Goal: Transaction & Acquisition: Purchase product/service

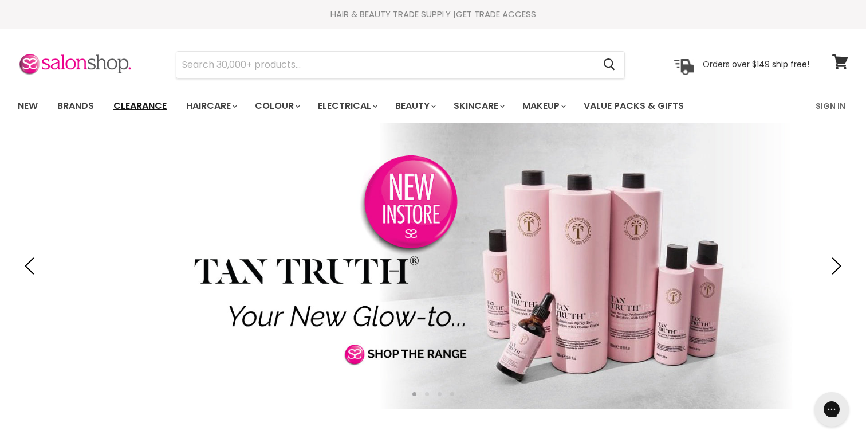
click at [134, 104] on link "Clearance" at bounding box center [140, 106] width 70 height 24
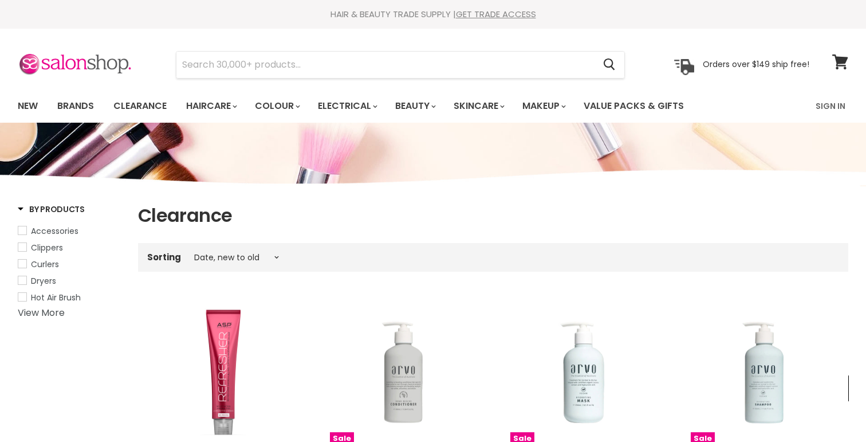
select select "created-descending"
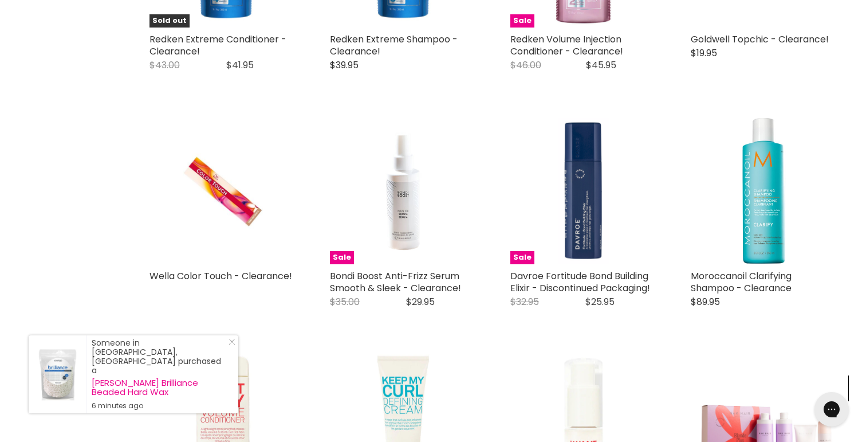
scroll to position [1365, 0]
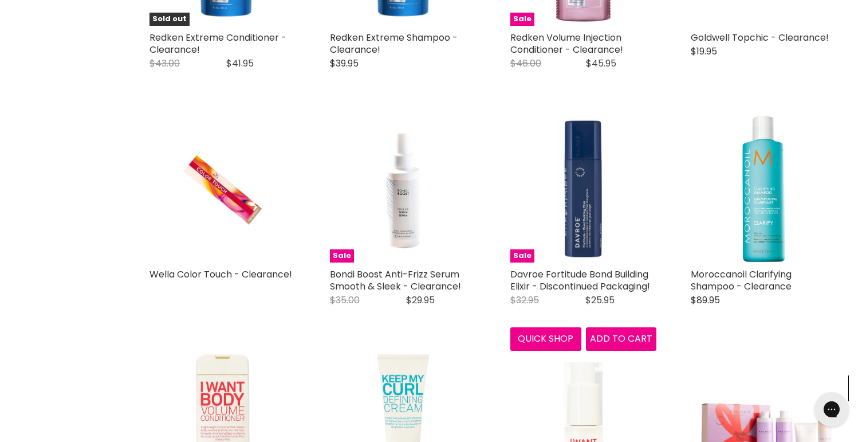
drag, startPoint x: 497, startPoint y: 270, endPoint x: 659, endPoint y: 285, distance: 162.8
click at [659, 285] on div "ASP Elixir Colour b:RED Refresher ASP Kitoko Refresh red tones with ease – no l…" at bounding box center [493, 353] width 710 height 2861
copy link "Davroe Fortitude Bond Building Elixir - Discontinued Packaging!"
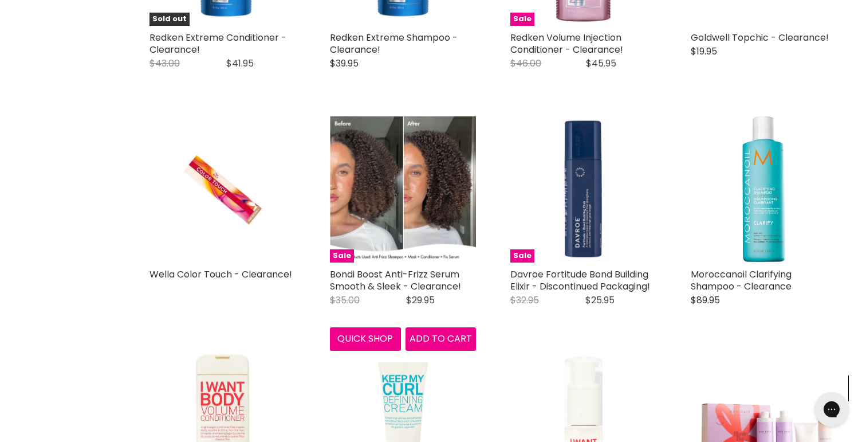
drag, startPoint x: 306, startPoint y: 273, endPoint x: 477, endPoint y: 288, distance: 171.4
click at [477, 288] on div "ASP Elixir Colour b:RED Refresher ASP Kitoko Refresh red tones with ease – no l…" at bounding box center [493, 353] width 710 height 2861
copy div "Wella Professional Color Touch with Light 2 Color complex puts the highest stan…"
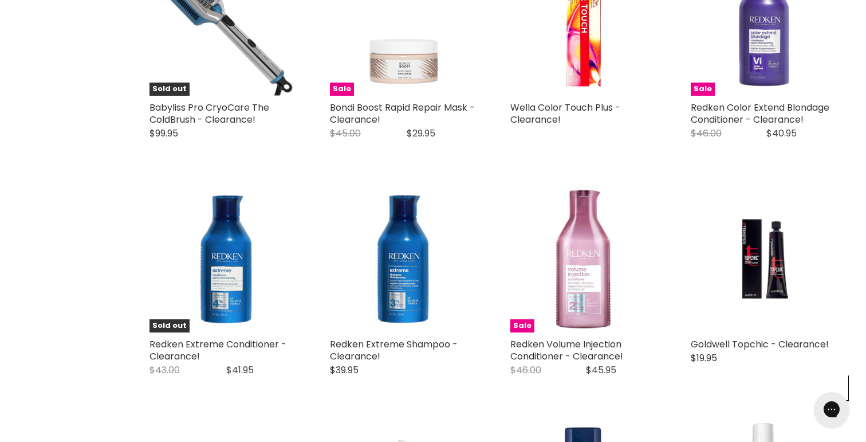
scroll to position [1060, 0]
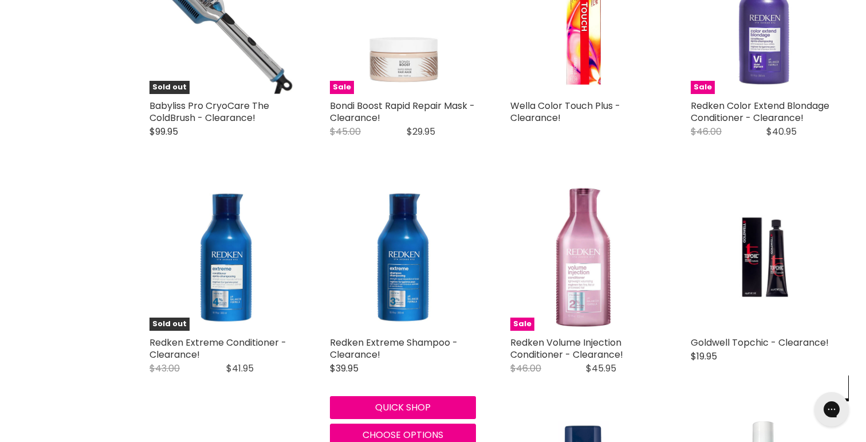
drag, startPoint x: 305, startPoint y: 341, endPoint x: 381, endPoint y: 355, distance: 77.5
copy div "Clearance! Redken Original Price $43.00 Current Price $41.95 A fortifying condi…"
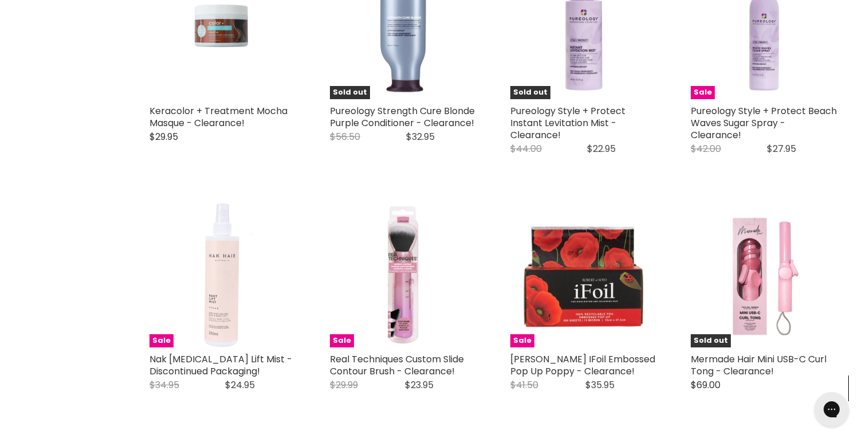
scroll to position [2489, 0]
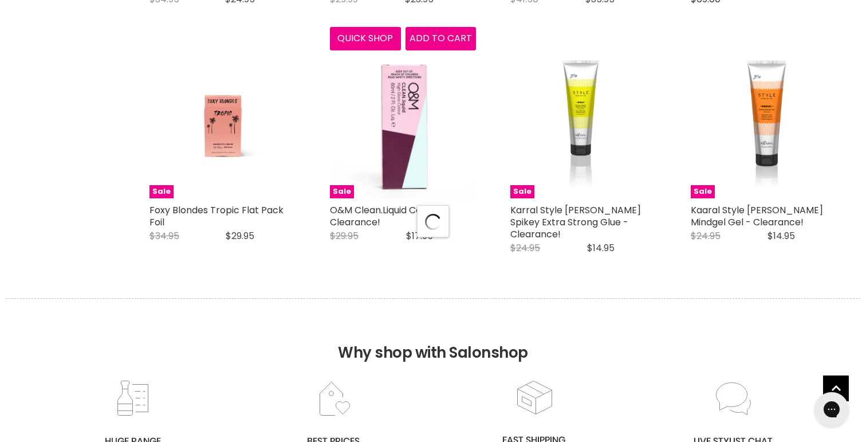
select select "created-descending"
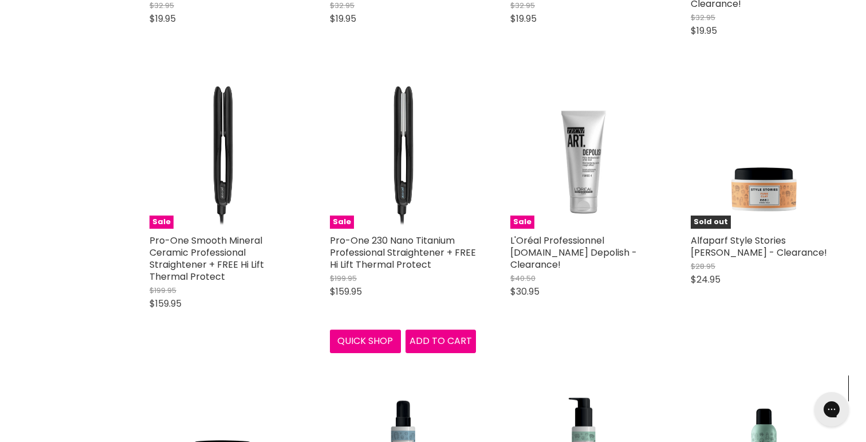
scroll to position [3611, 0]
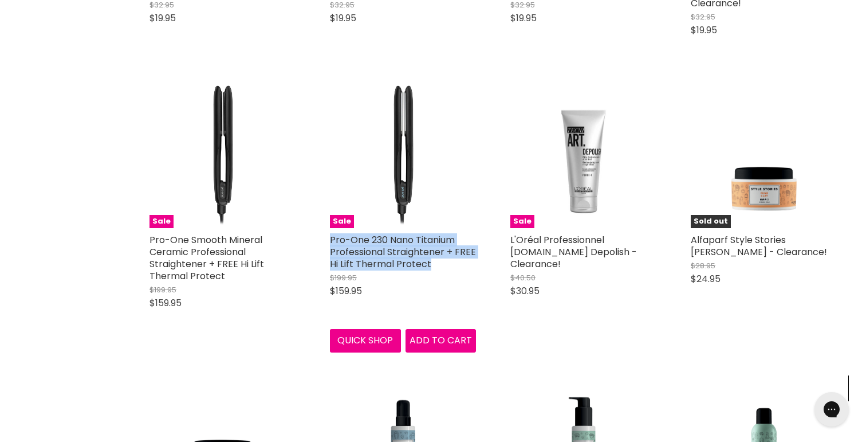
drag, startPoint x: 320, startPoint y: 200, endPoint x: 434, endPoint y: 230, distance: 117.8
click at [434, 230] on div "Sale Pro-One 230 Nano Titanium Professional Straightener + FREE Hi Lift Thermal…" at bounding box center [402, 216] width 169 height 293
copy link "Pro-One 230 Nano Titanium Professional Straightener + FREE Hi Lift Thermal Prot…"
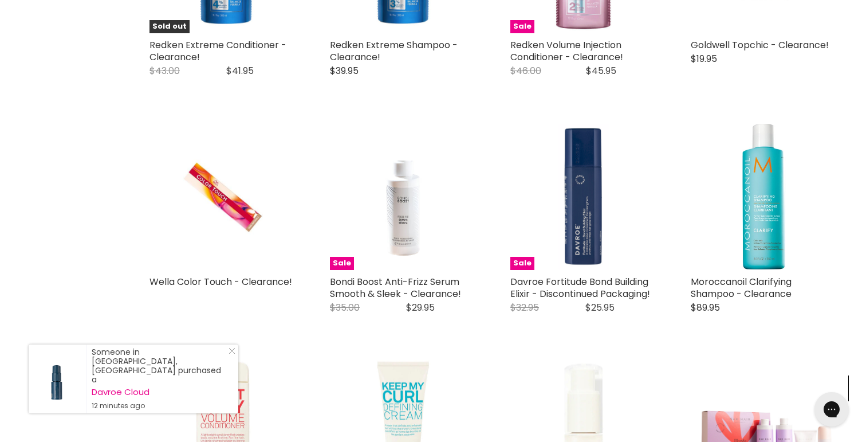
scroll to position [1371, 0]
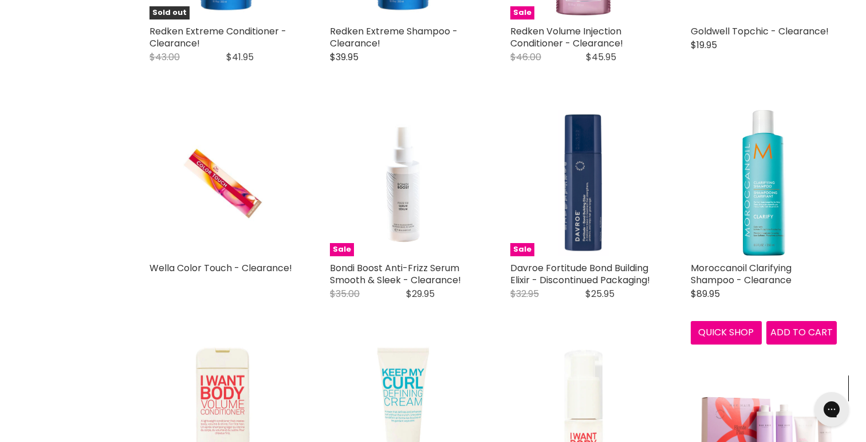
drag, startPoint x: 676, startPoint y: 267, endPoint x: 798, endPoint y: 281, distance: 122.8
copy link "Moroccanoil Clarifying Shampoo - Clearance"
